Goal: Use online tool/utility: Utilize a website feature to perform a specific function

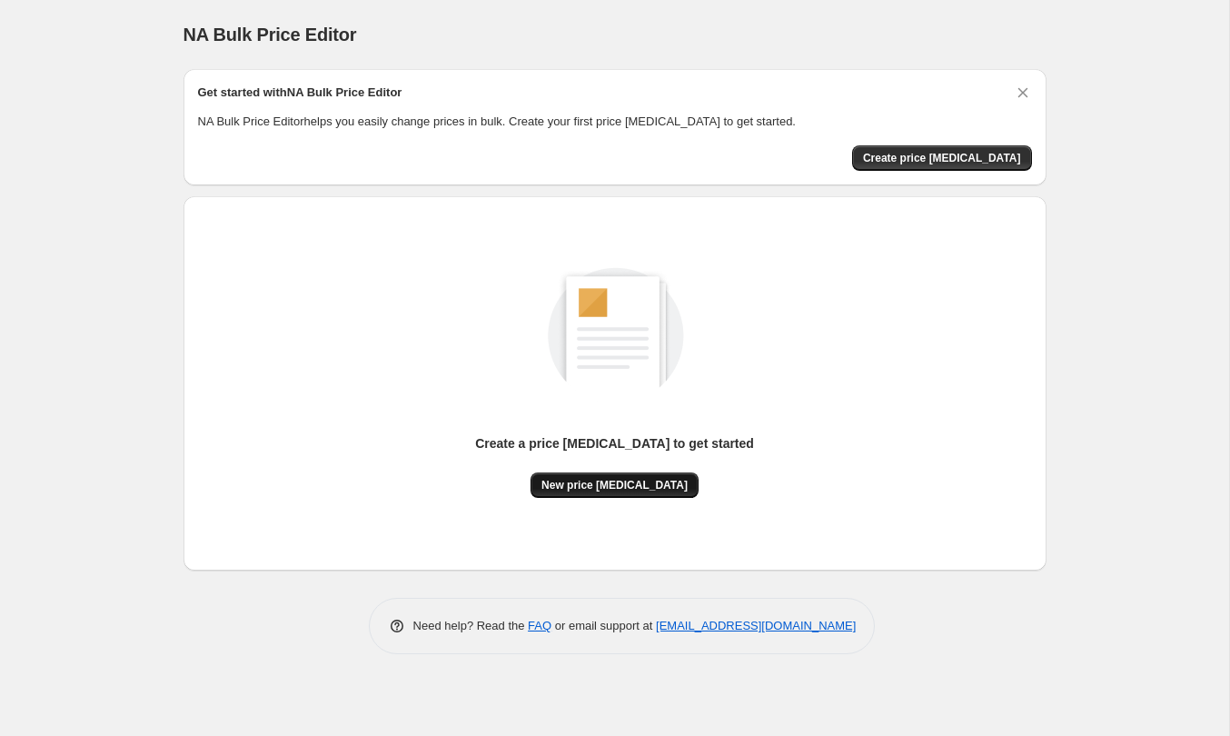
click at [656, 480] on span "New price [MEDICAL_DATA]" at bounding box center [615, 485] width 146 height 15
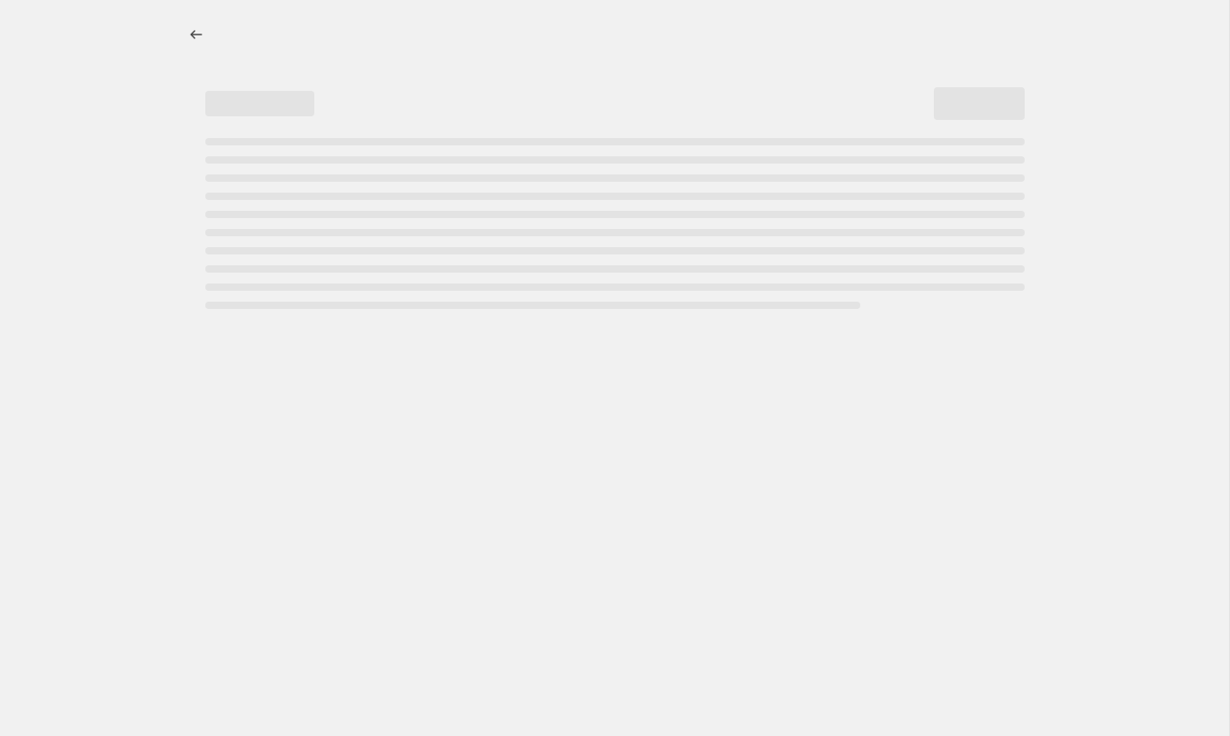
select select "percentage"
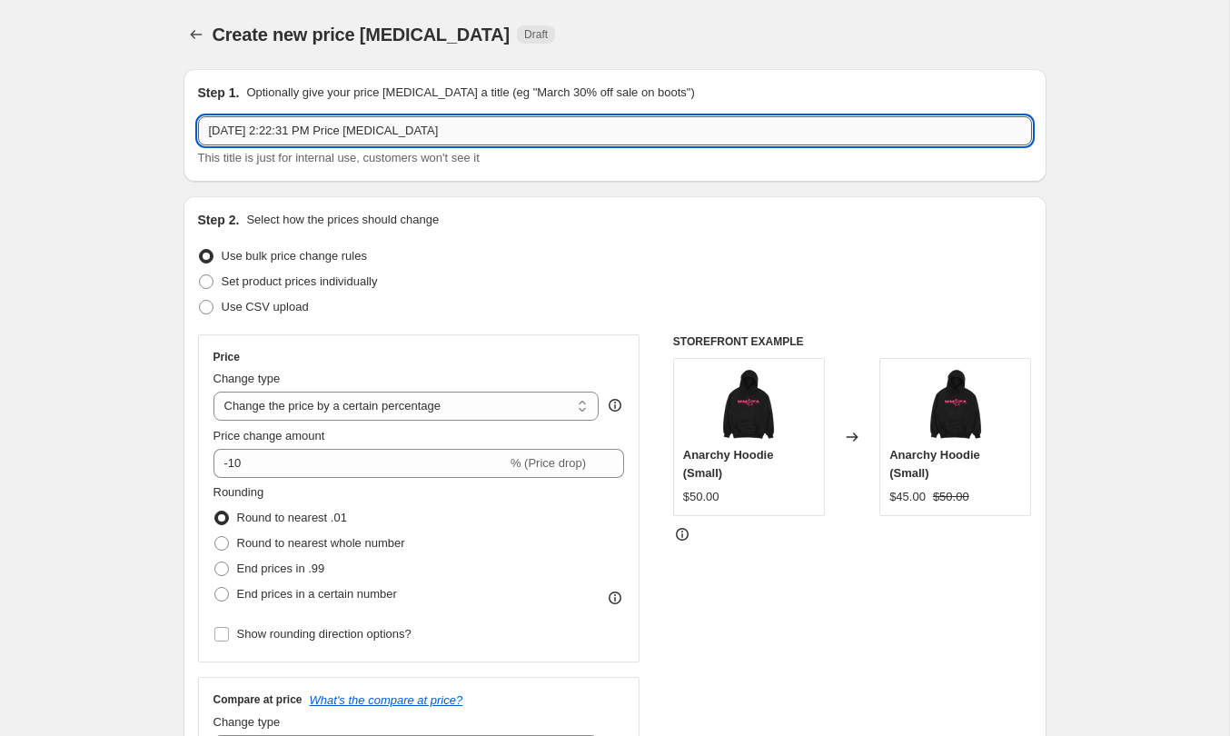
click at [439, 134] on input "[DATE] 2:22:31 PM Price [MEDICAL_DATA]" at bounding box center [615, 130] width 834 height 29
type input "20% Off"
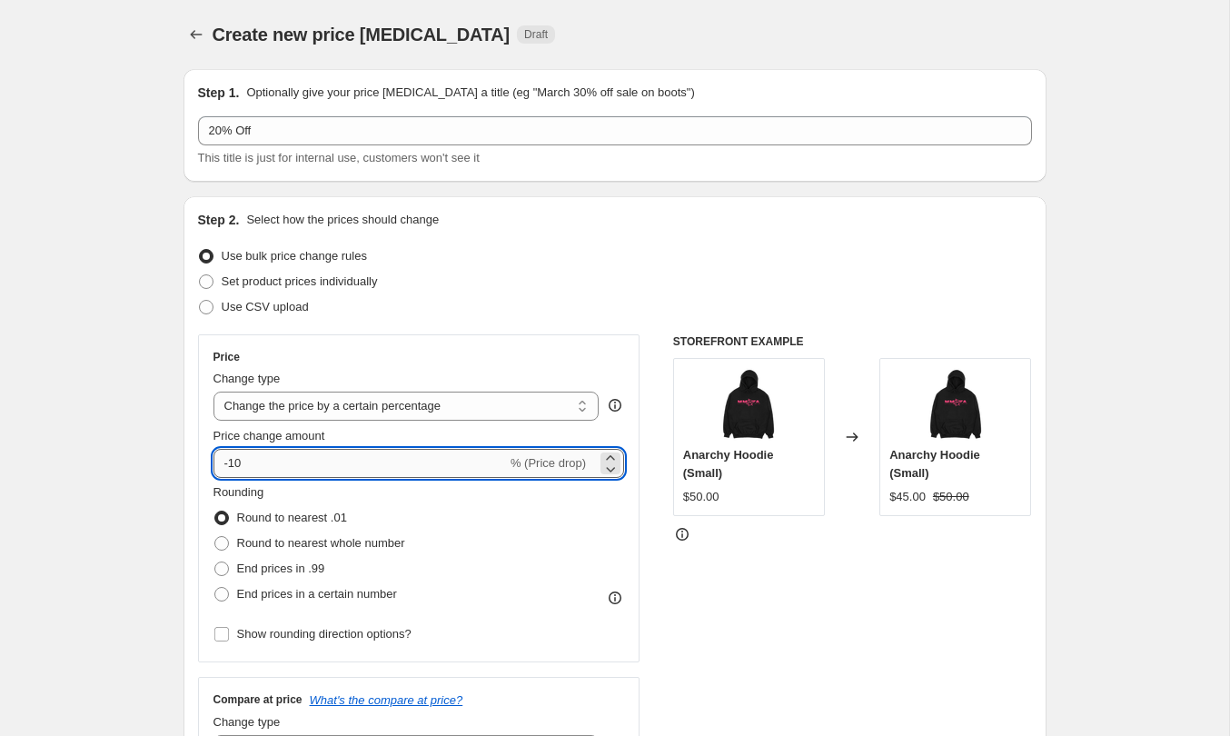
click at [402, 453] on input "-10" at bounding box center [360, 463] width 293 height 29
type input "-1"
type input "-20"
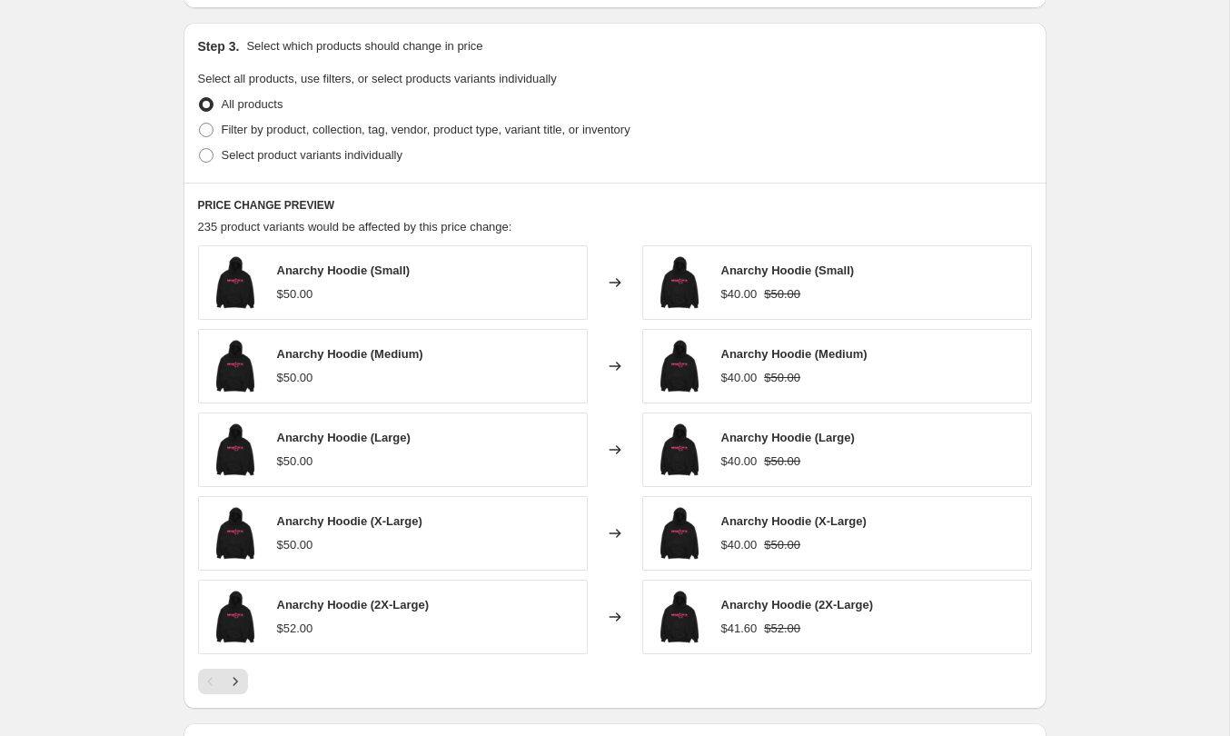
scroll to position [828, 0]
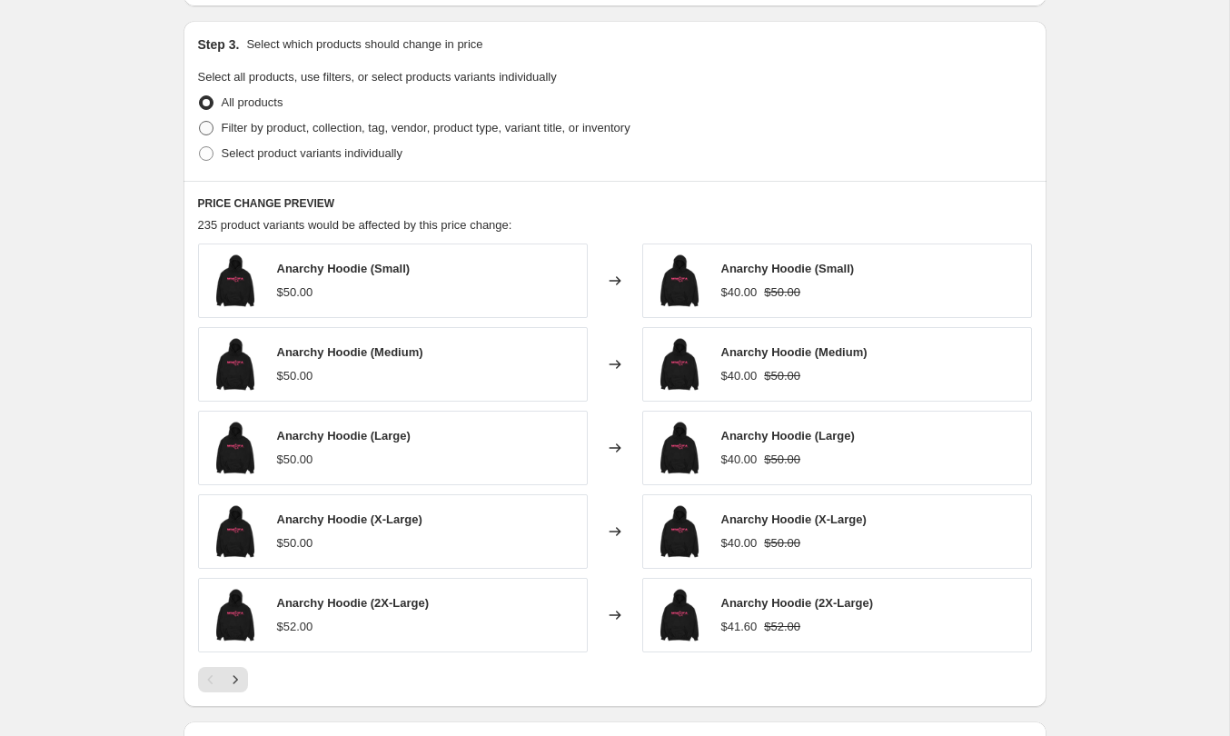
click at [324, 131] on span "Filter by product, collection, tag, vendor, product type, variant title, or inv…" at bounding box center [426, 128] width 409 height 14
click at [200, 122] on input "Filter by product, collection, tag, vendor, product type, variant title, or inv…" at bounding box center [199, 121] width 1 height 1
radio input "true"
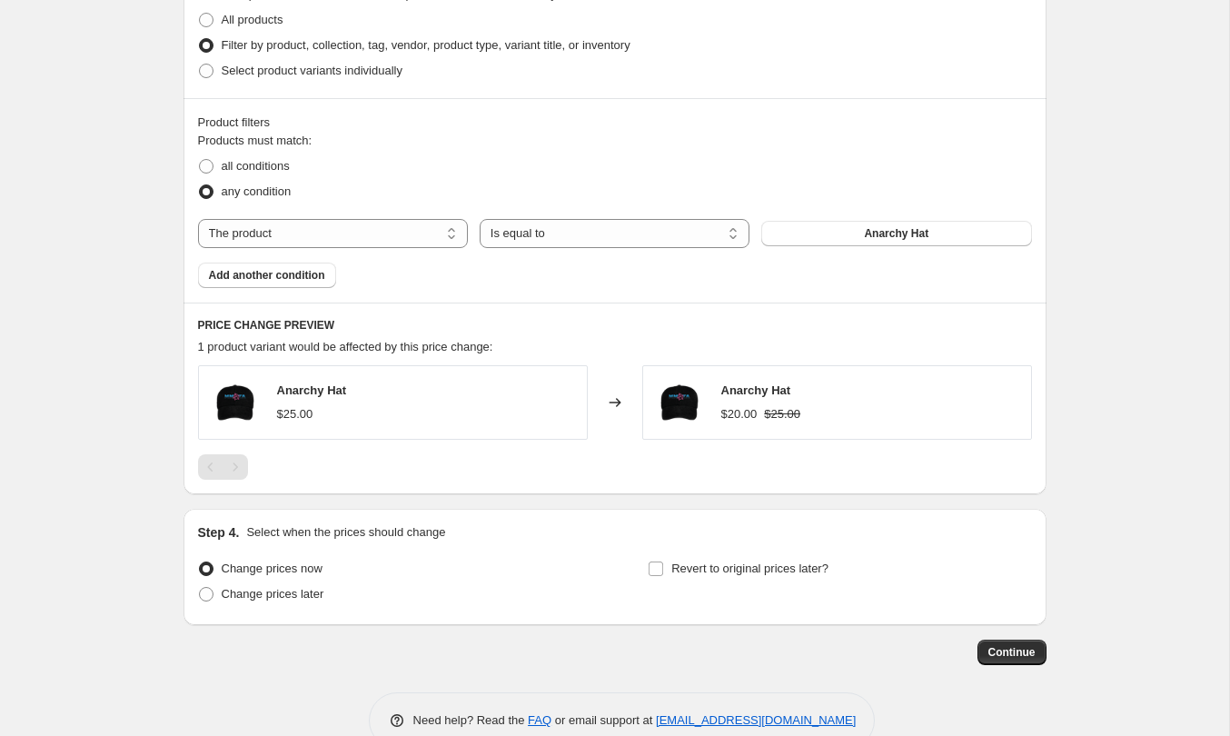
scroll to position [950, 0]
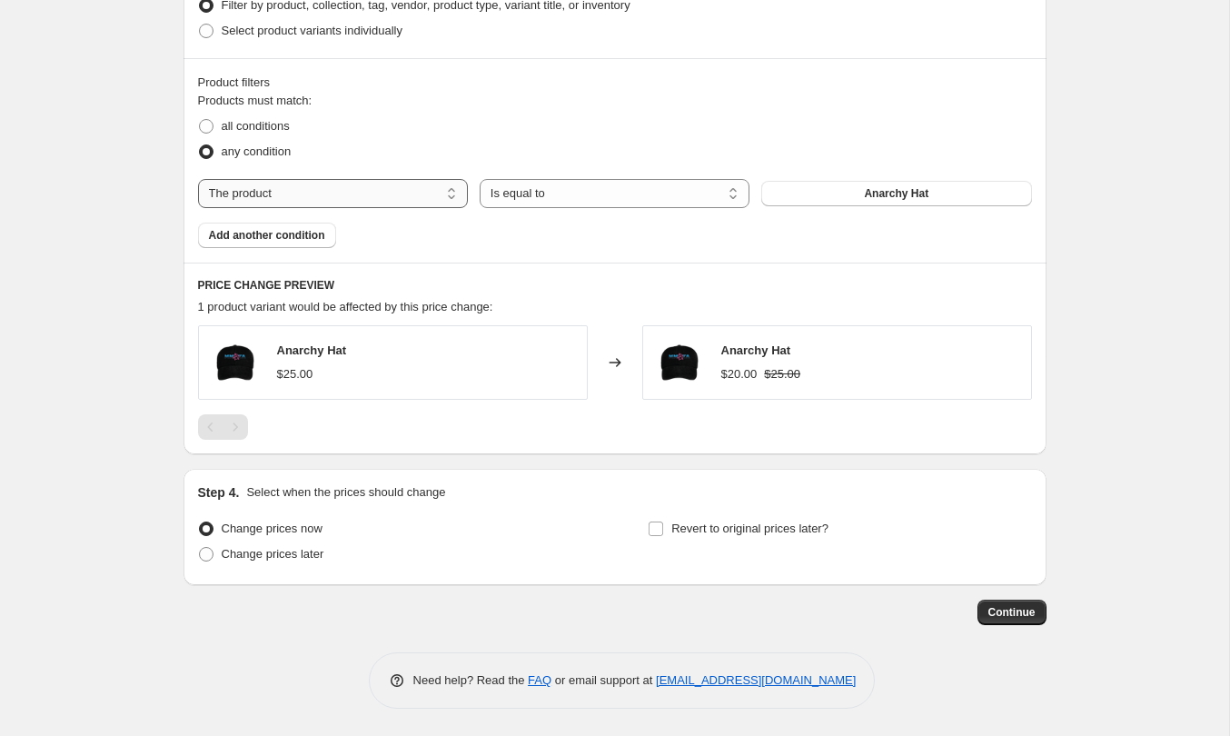
click at [380, 193] on select "The product The product's collection The product's tag The product's vendor The…" at bounding box center [333, 193] width 270 height 29
click at [346, 32] on span "Select product variants individually" at bounding box center [312, 31] width 181 height 14
click at [200, 25] on input "Select product variants individually" at bounding box center [199, 24] width 1 height 1
radio input "true"
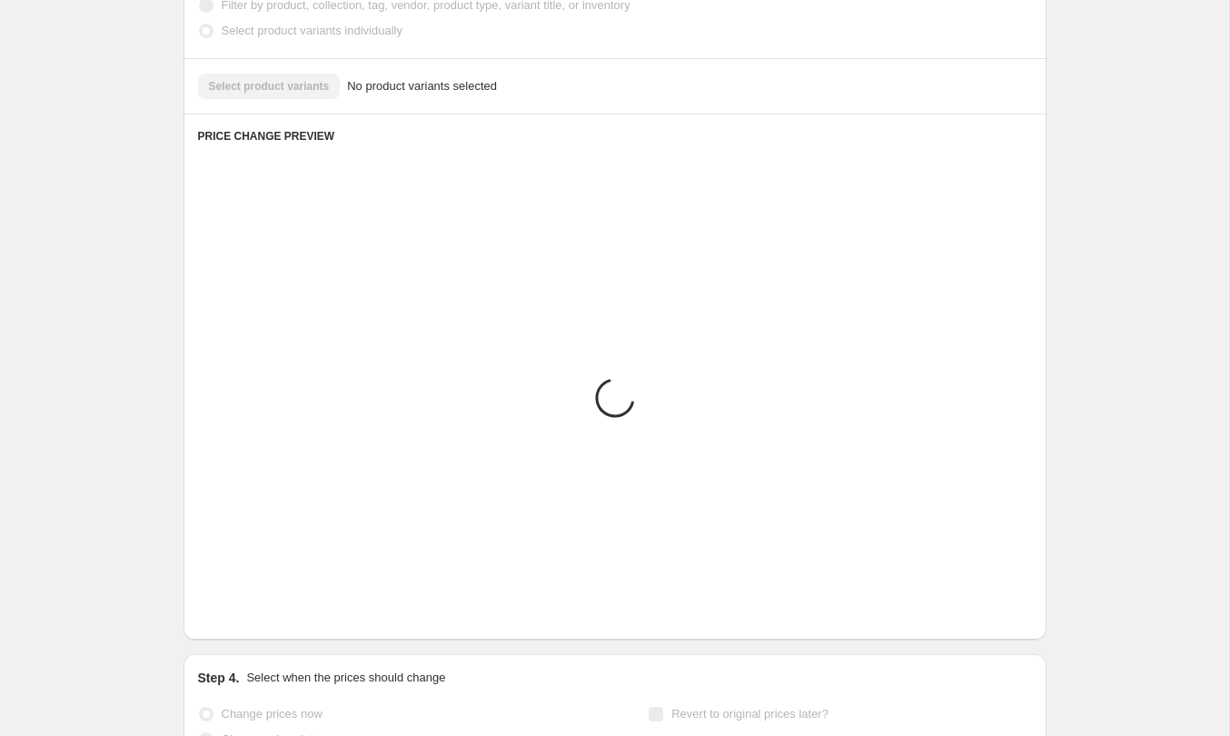
scroll to position [678, 0]
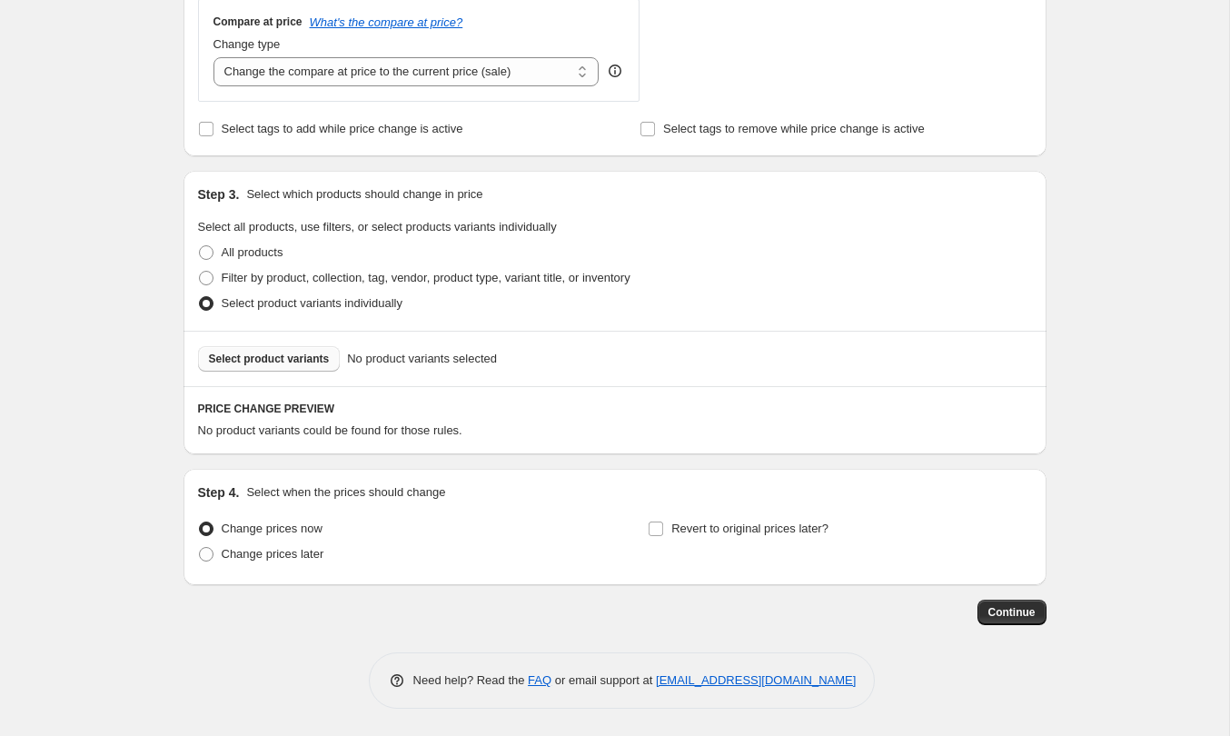
click at [308, 356] on span "Select product variants" at bounding box center [269, 359] width 121 height 15
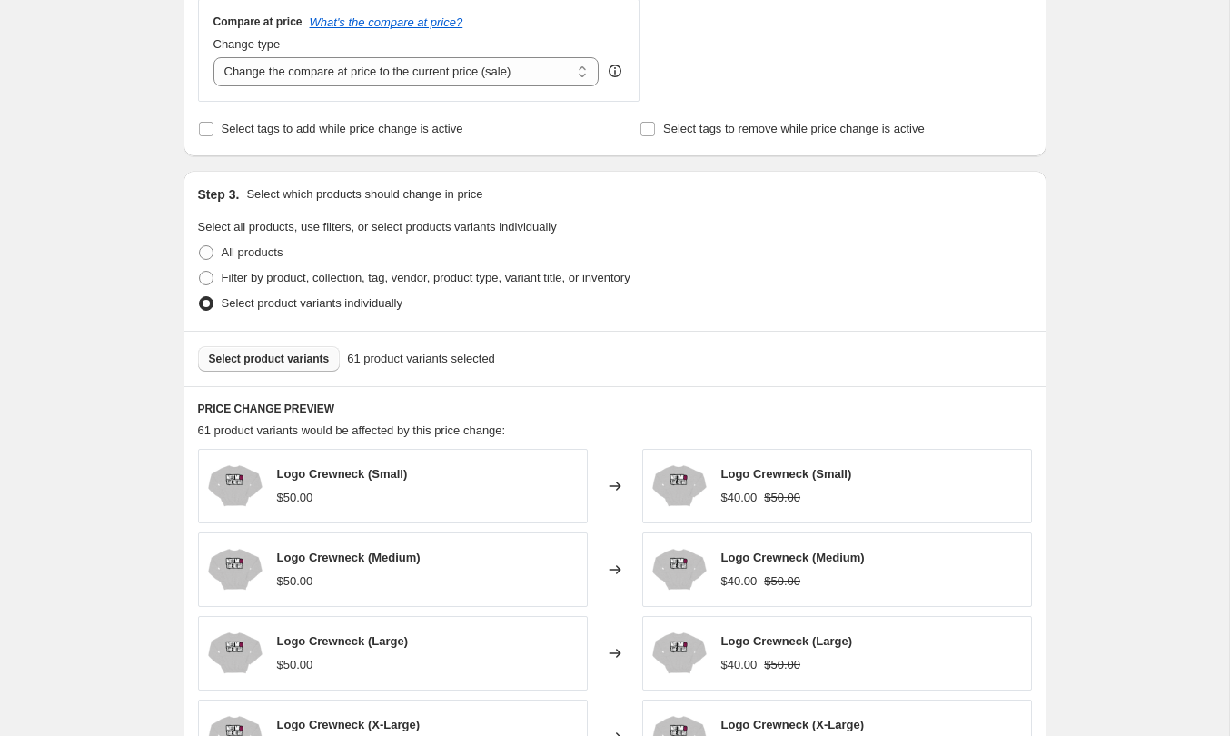
click at [1118, 260] on div "Create new price [MEDICAL_DATA]. This page is ready Create new price [MEDICAL_D…" at bounding box center [614, 258] width 1229 height 1872
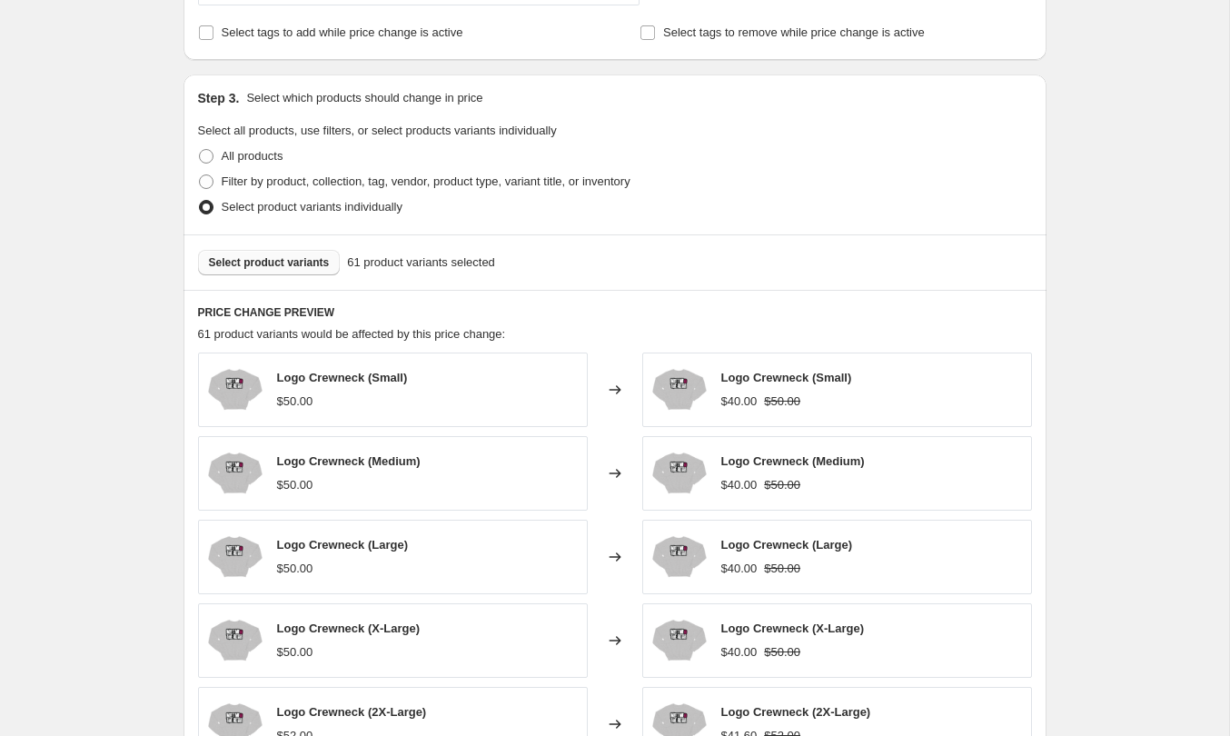
scroll to position [1136, 0]
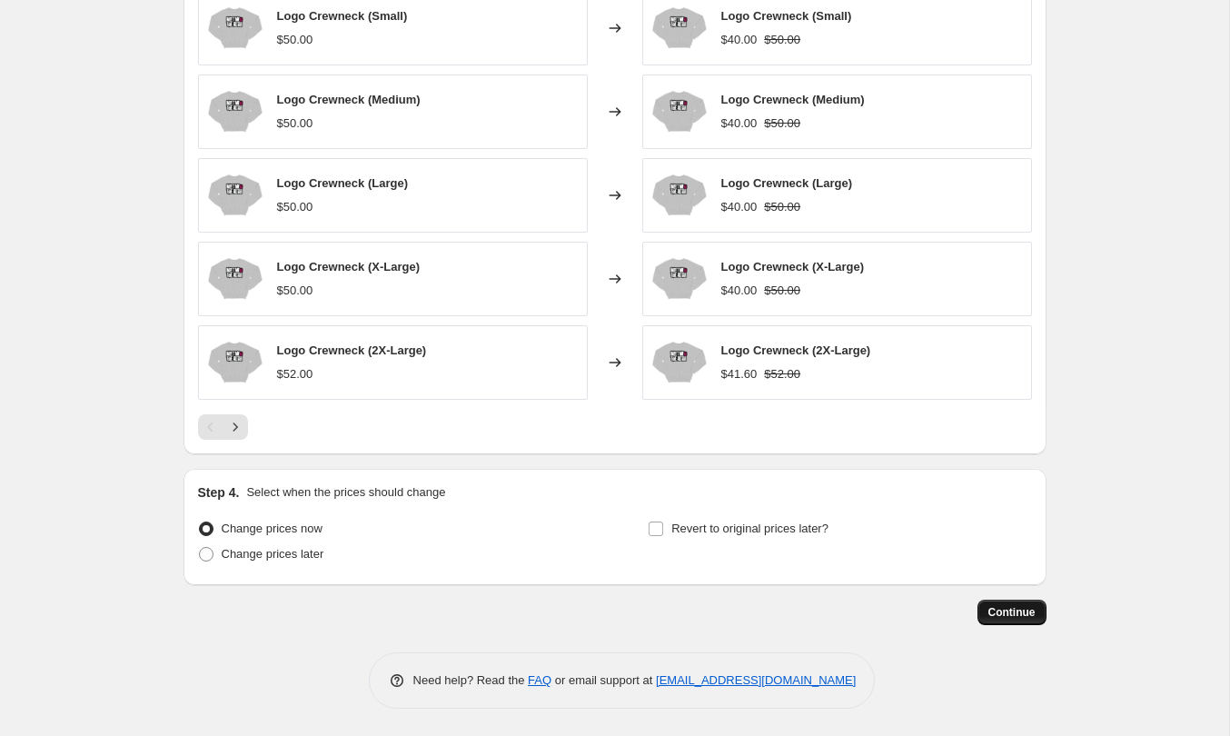
click at [1027, 615] on span "Continue" at bounding box center [1012, 612] width 47 height 15
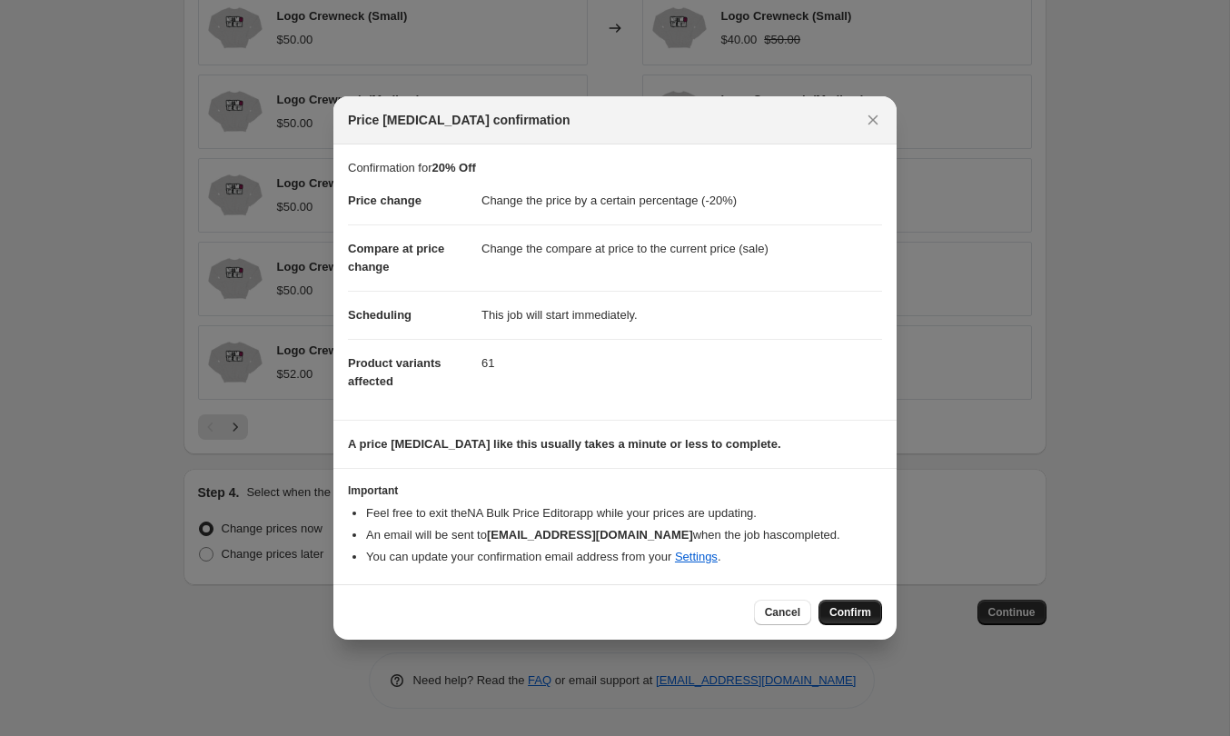
click at [836, 614] on span "Confirm" at bounding box center [851, 612] width 42 height 15
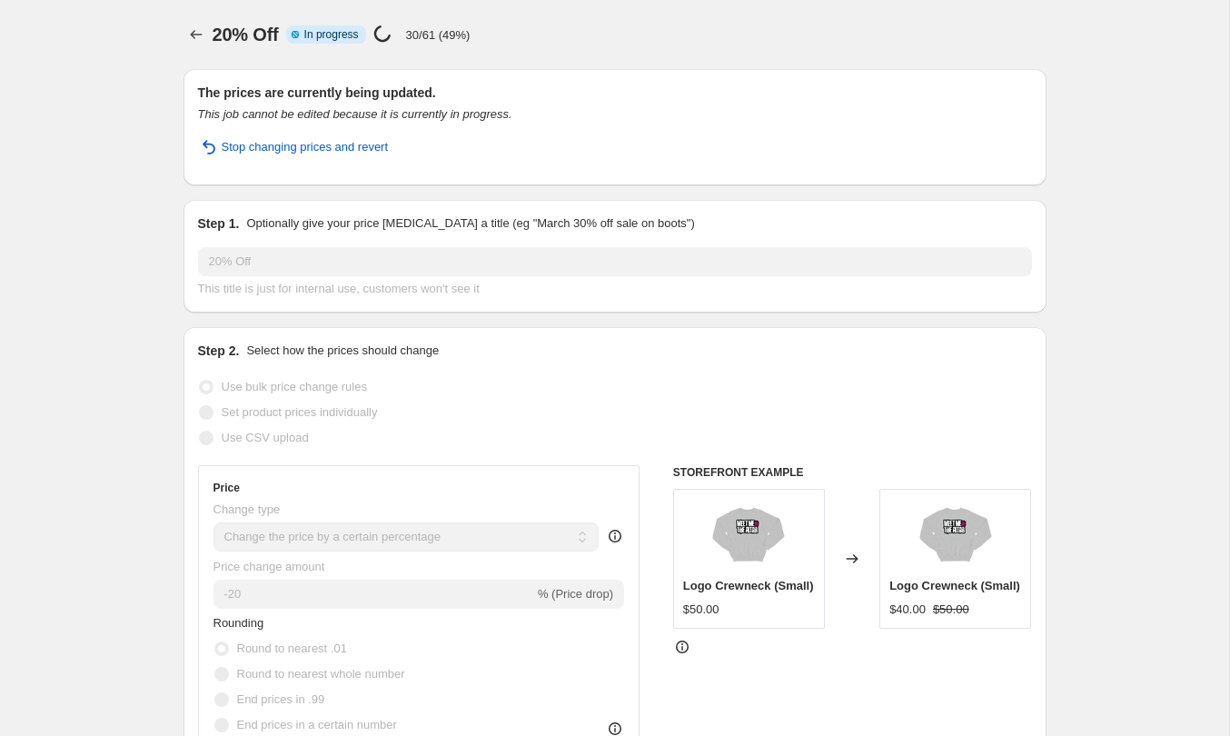
select select "percentage"
